Goal: Navigation & Orientation: Find specific page/section

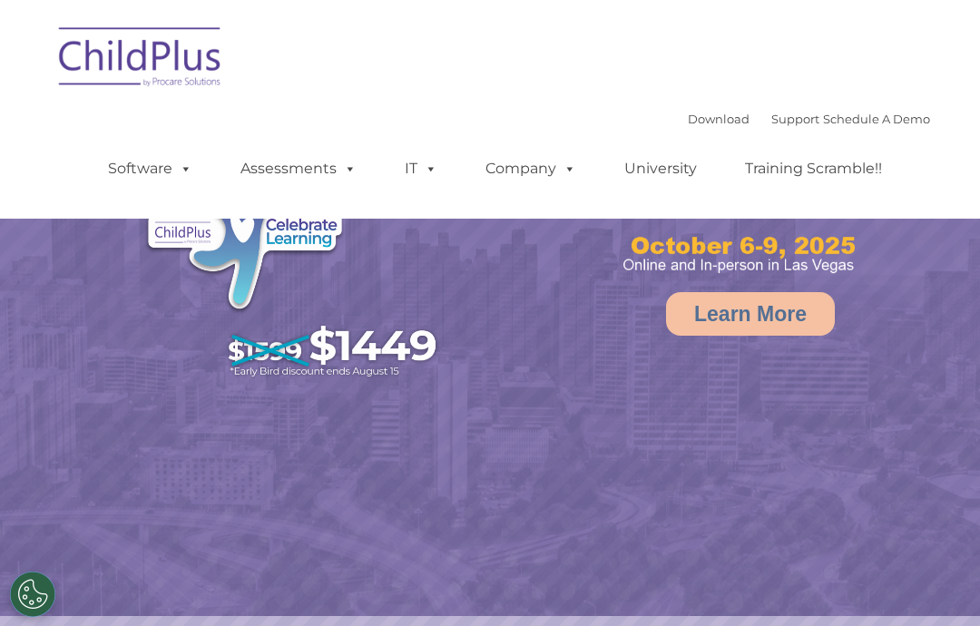
select select "MEDIUM"
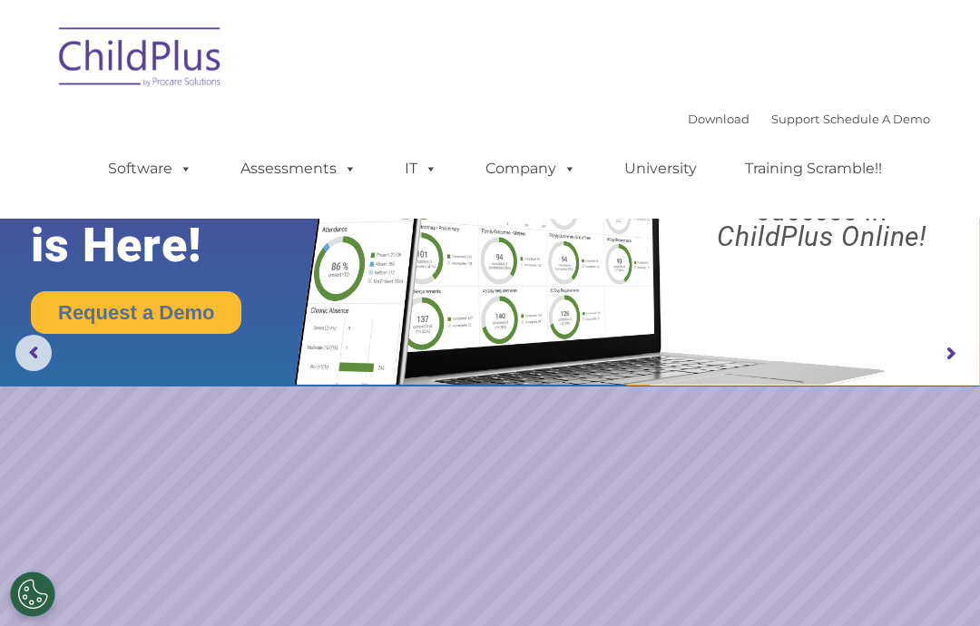
click at [942, 339] on rs-arrow at bounding box center [950, 354] width 36 height 36
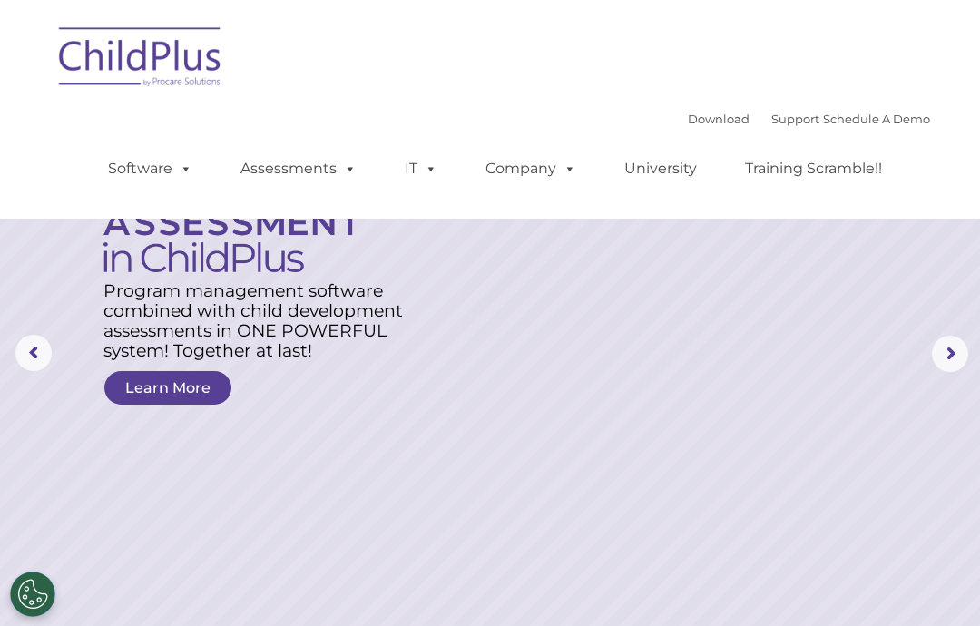
click at [936, 354] on rs-arrow at bounding box center [950, 354] width 36 height 36
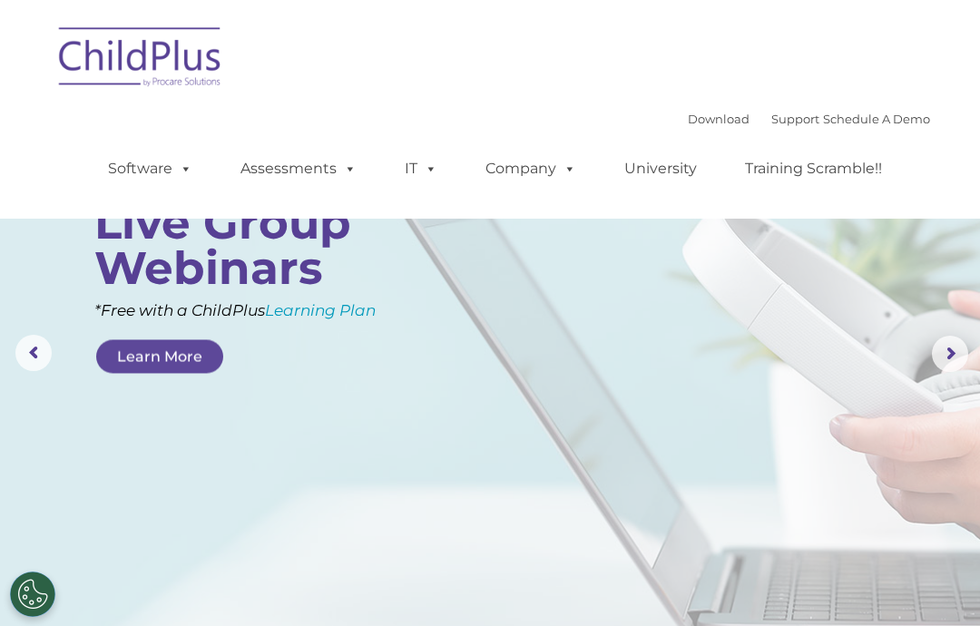
click at [932, 359] on rs-arrow at bounding box center [950, 354] width 36 height 36
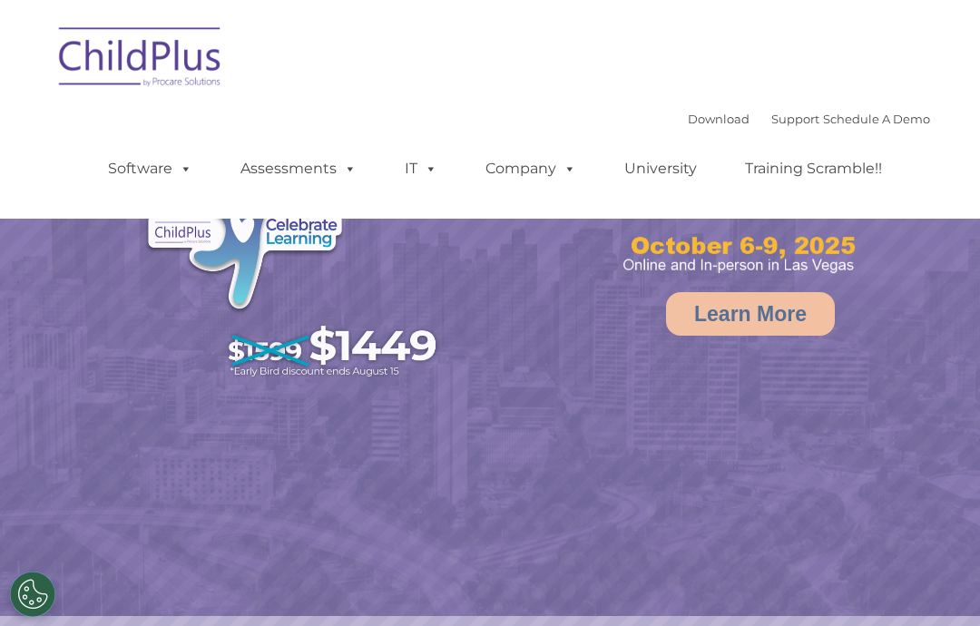
select select "MEDIUM"
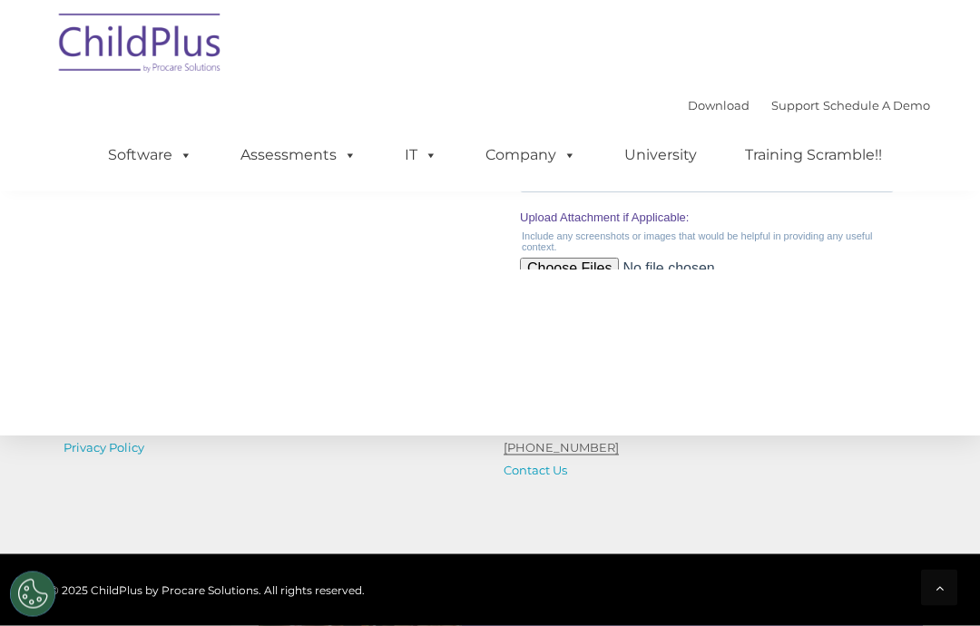
scroll to position [2191, 0]
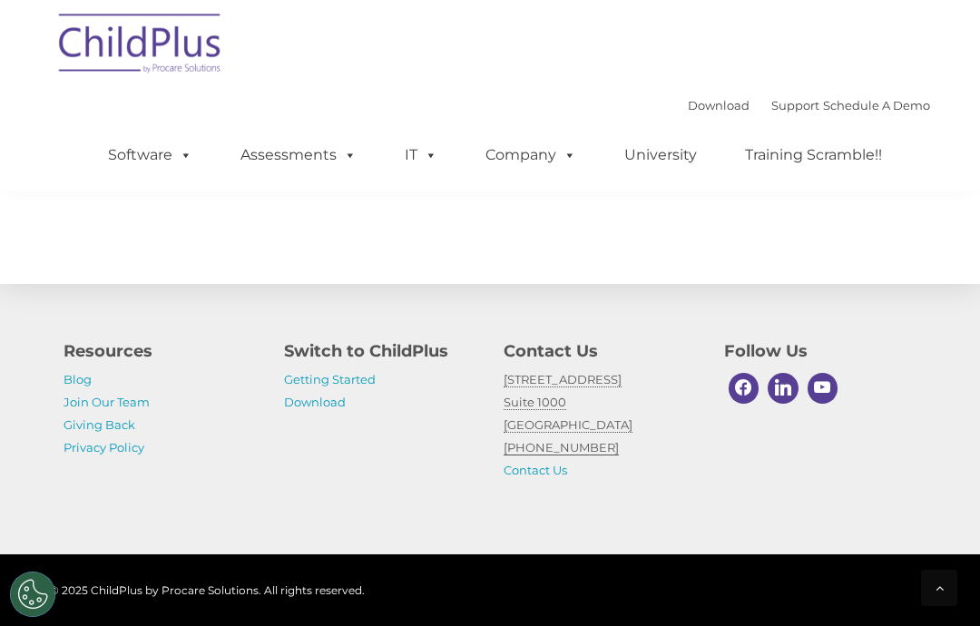
click at [414, 364] on h4 "Switch to ChildPlus" at bounding box center [380, 350] width 193 height 25
click at [413, 364] on h4 "Switch to ChildPlus" at bounding box center [380, 350] width 193 height 25
